Goal: Task Accomplishment & Management: Manage account settings

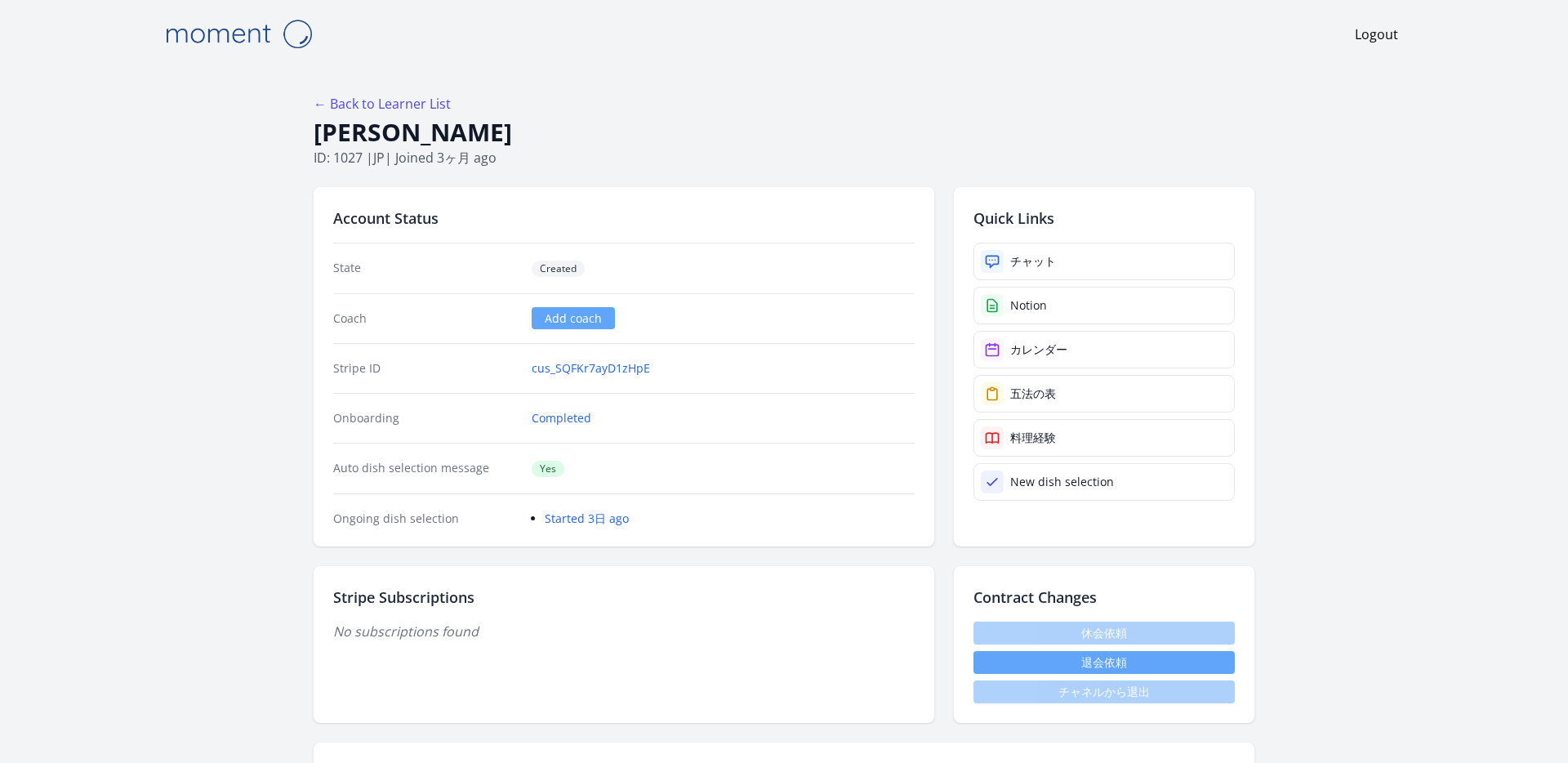
click at [808, 117] on h1 "[PERSON_NAME]" at bounding box center [784, 132] width 940 height 31
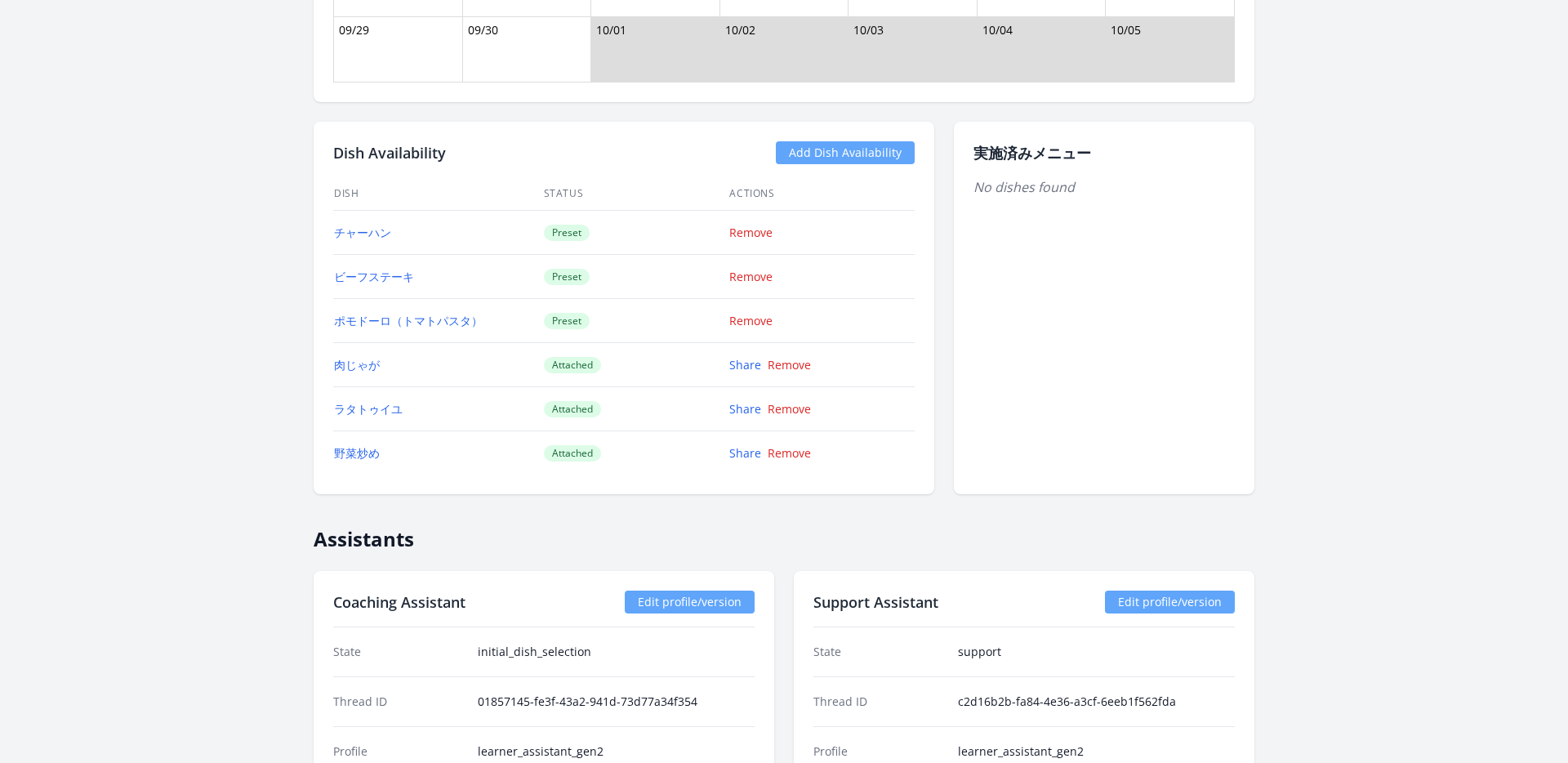
scroll to position [1874, 0]
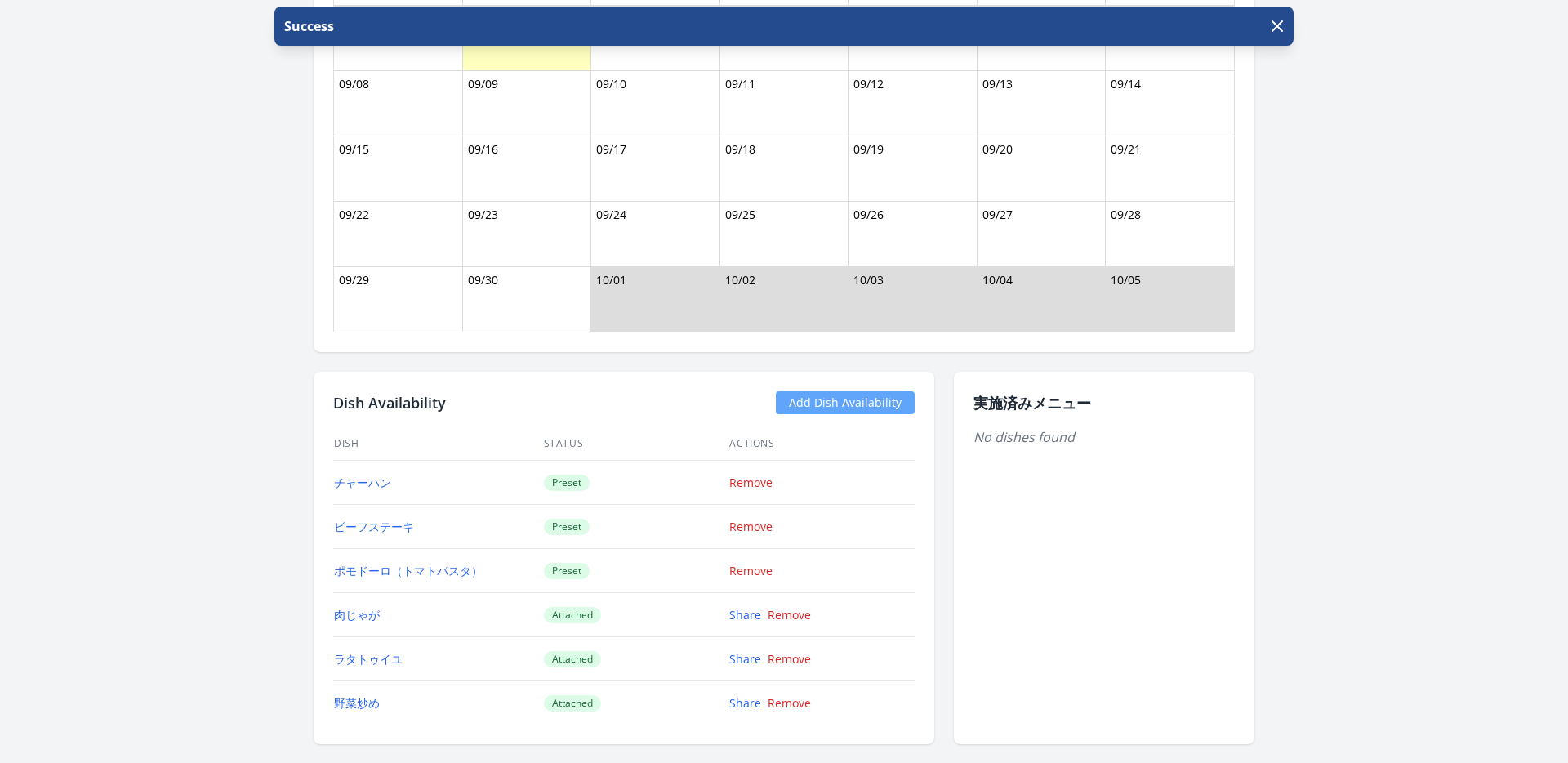
scroll to position [1874, 0]
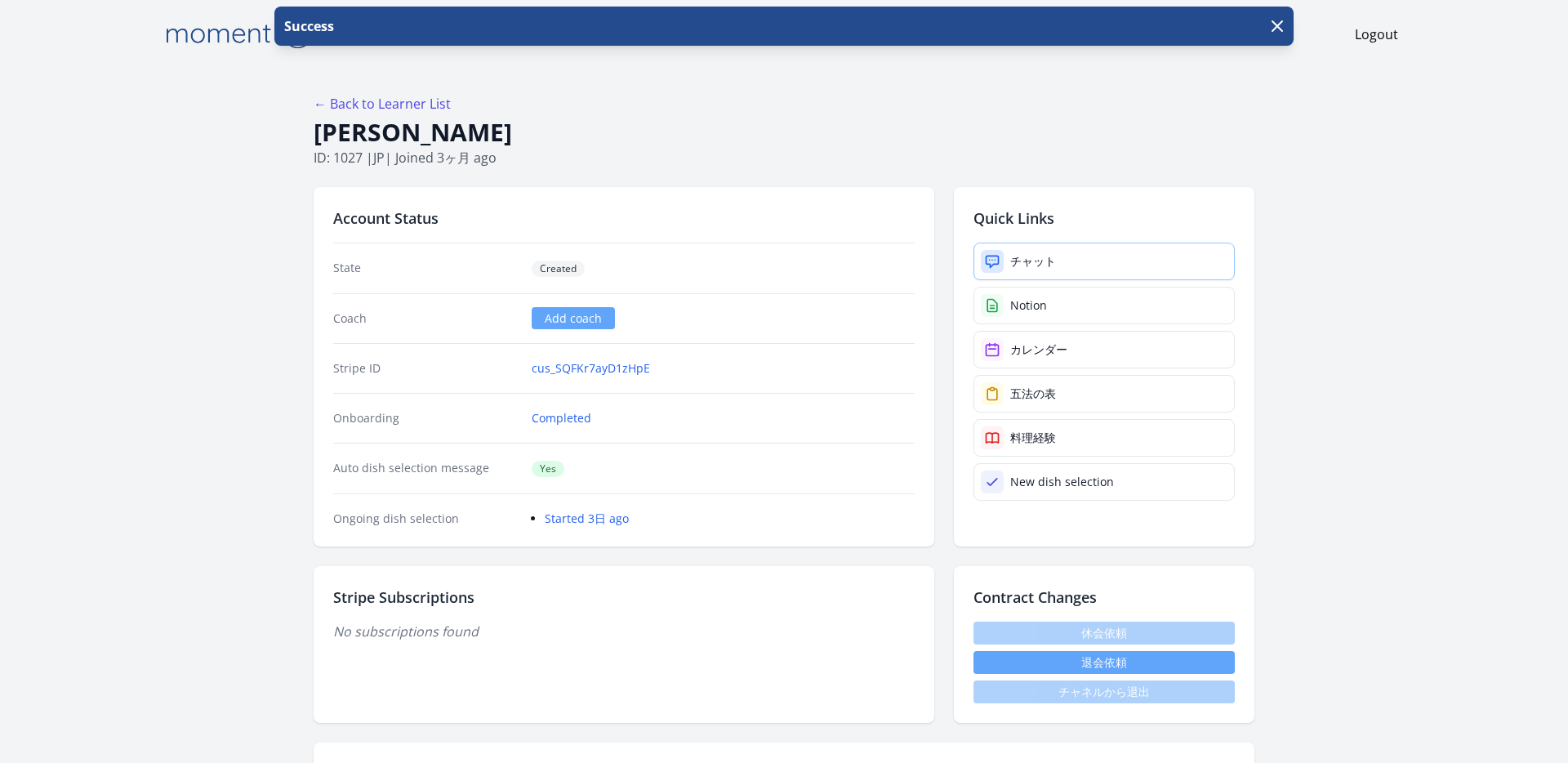
click at [1010, 253] on div "チャット" at bounding box center [1033, 261] width 46 height 17
